Goal: Book appointment/travel/reservation

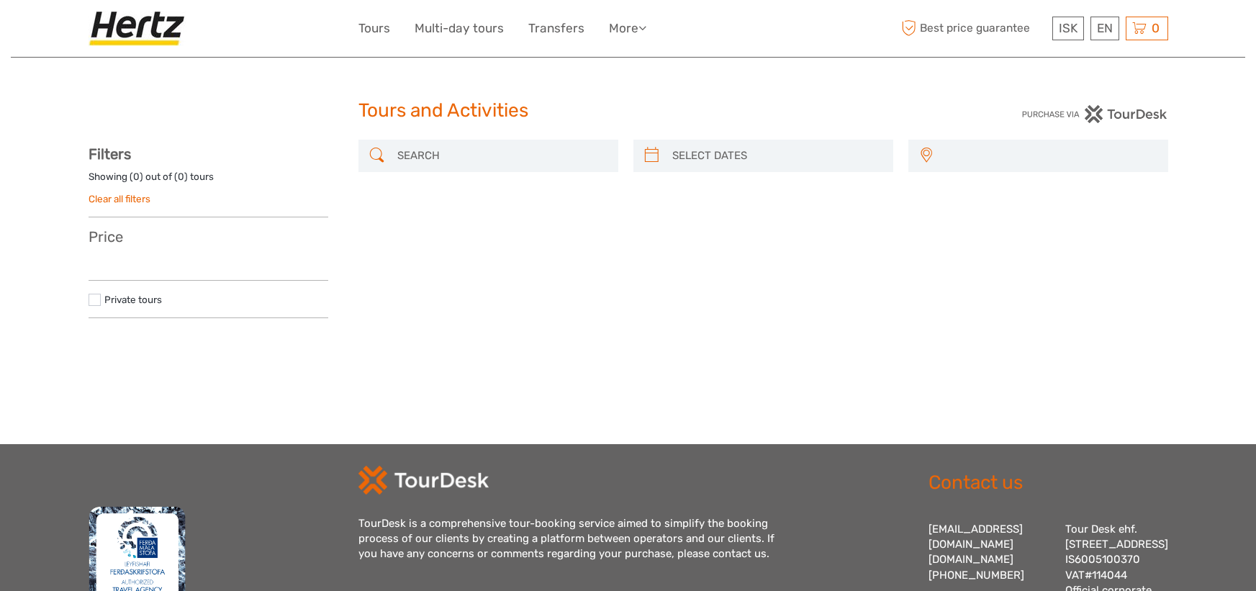
select select
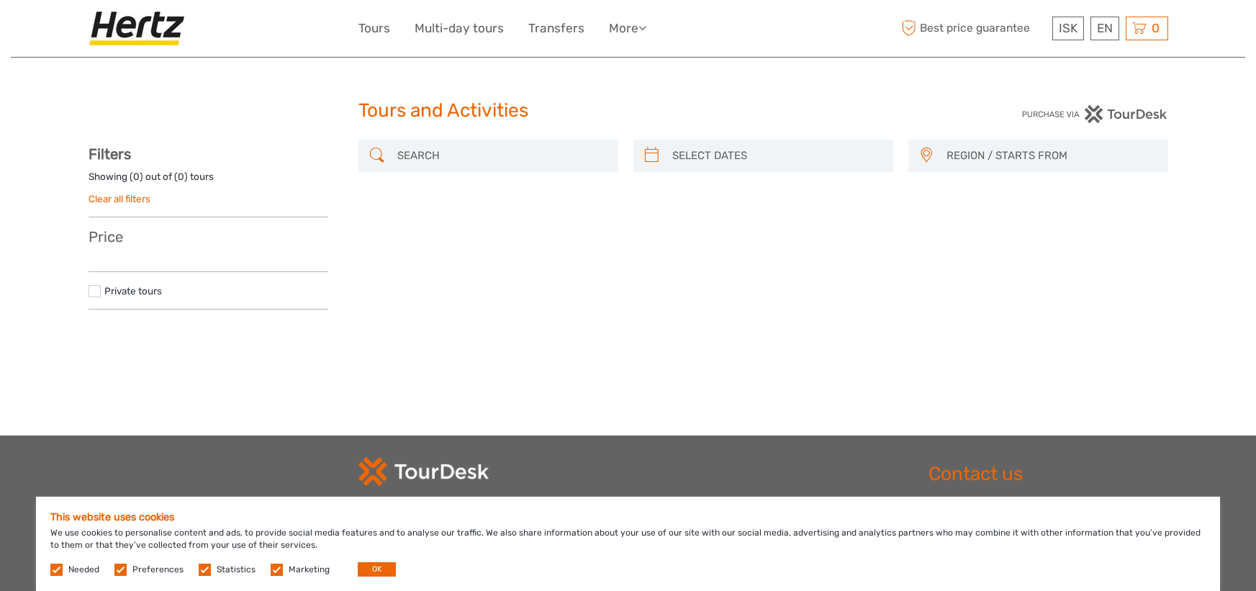
click at [551, 158] on input "search" at bounding box center [500, 155] width 219 height 25
type input "[DATE]"
click at [752, 148] on input "search" at bounding box center [775, 155] width 219 height 25
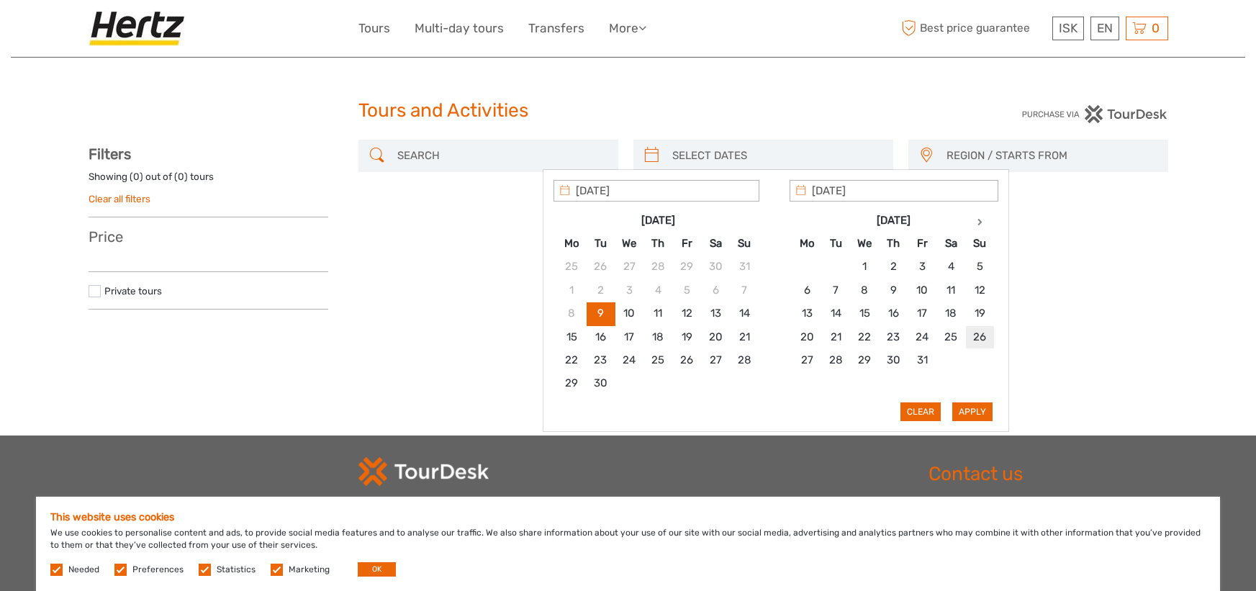
type input "[DATE]"
click at [925, 412] on button "Clear" at bounding box center [922, 411] width 40 height 19
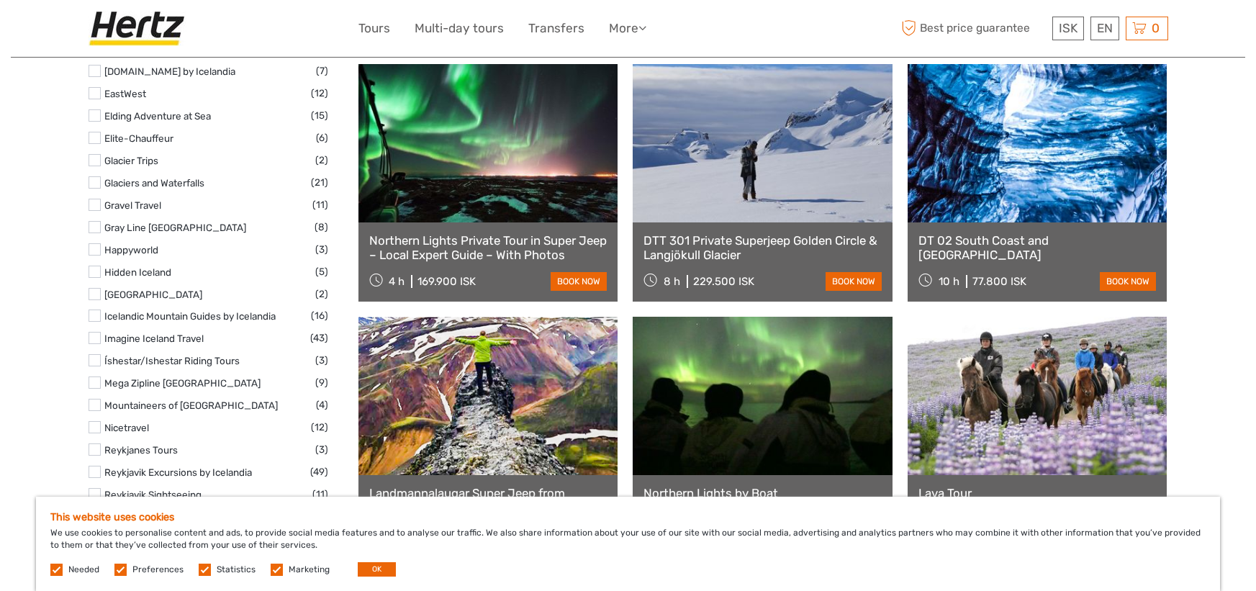
scroll to position [1018, 0]
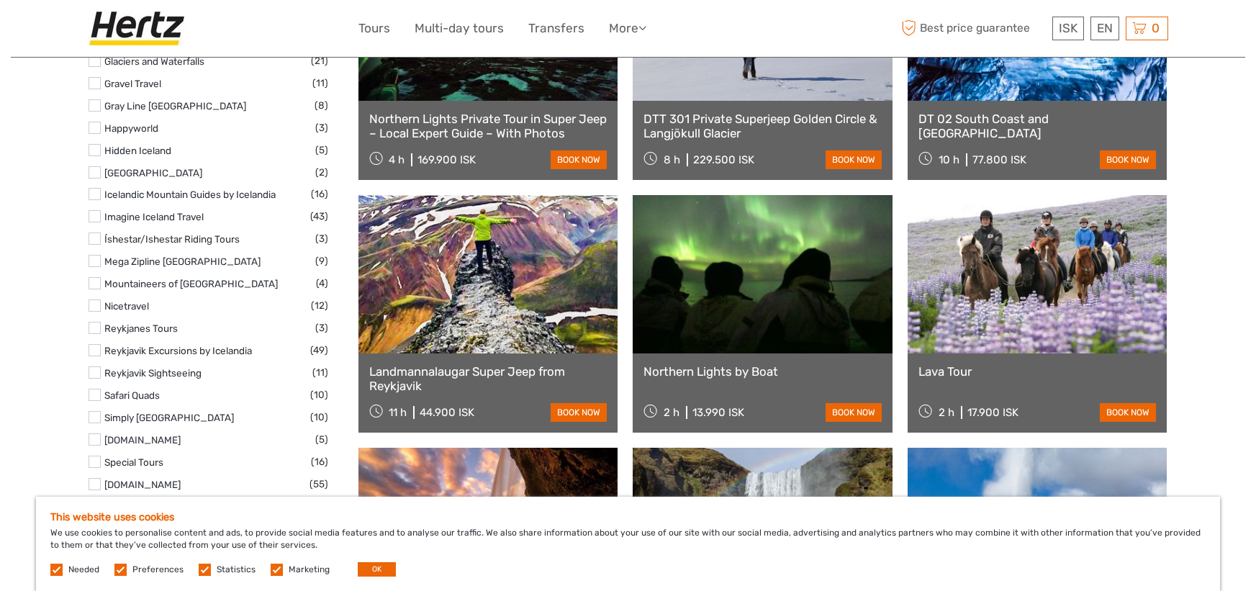
scroll to position [81, 0]
